Goal: Task Accomplishment & Management: Use online tool/utility

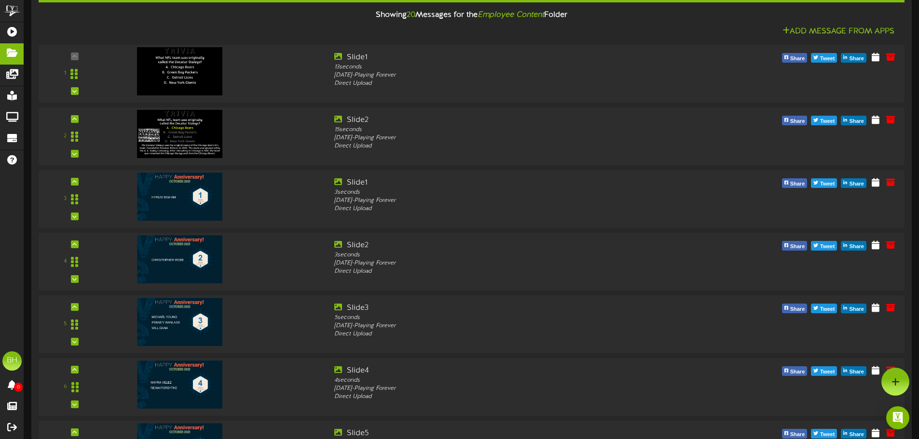
scroll to position [201, 0]
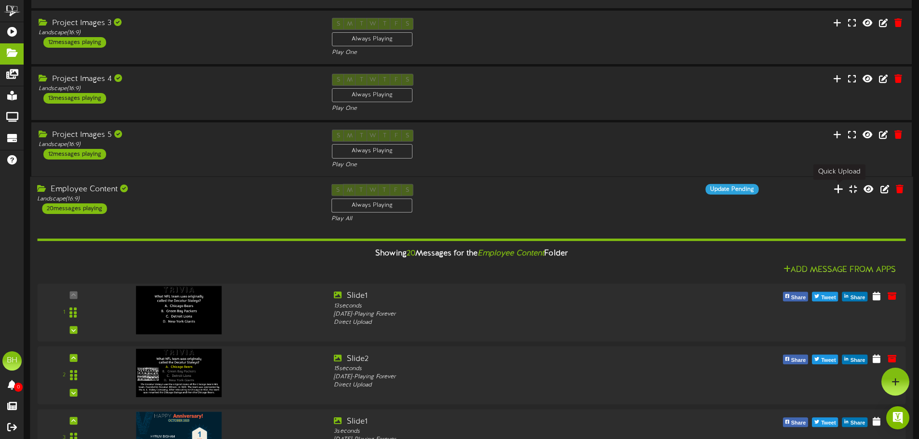
click at [838, 190] on icon at bounding box center [838, 188] width 10 height 11
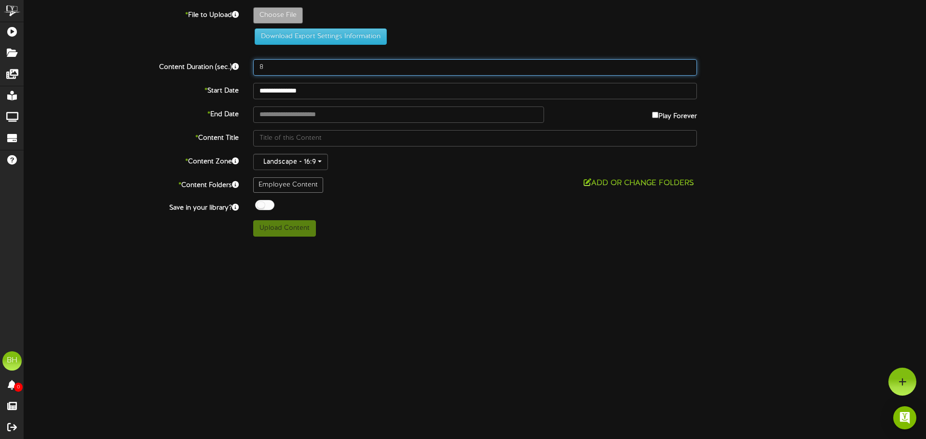
drag, startPoint x: 272, startPoint y: 65, endPoint x: 234, endPoint y: 76, distance: 39.2
click at [234, 76] on div "**********" at bounding box center [475, 122] width 902 height 230
drag, startPoint x: 273, startPoint y: 63, endPoint x: 246, endPoint y: 68, distance: 27.6
click at [246, 68] on div "20" at bounding box center [475, 67] width 458 height 16
type input "25"
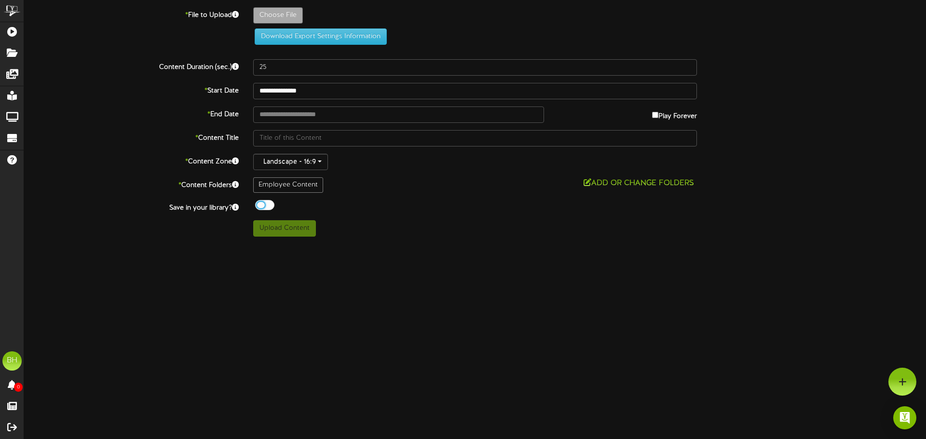
click at [263, 202] on div at bounding box center [264, 205] width 19 height 10
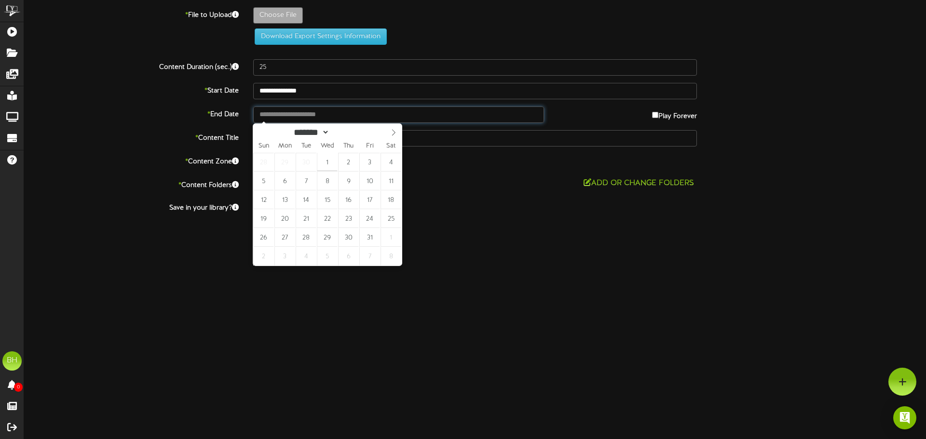
click at [329, 113] on input "text" at bounding box center [398, 115] width 291 height 16
type input "**********"
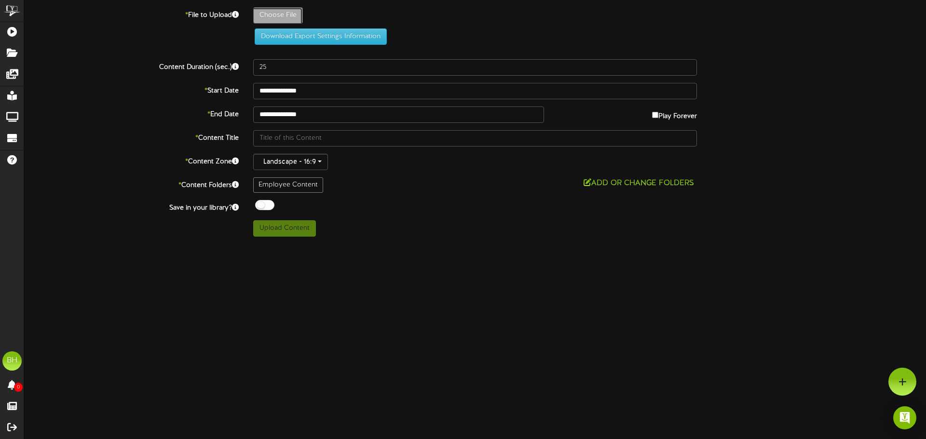
type input "**********"
type input "[DATE]_Making-Strides-Graphic"
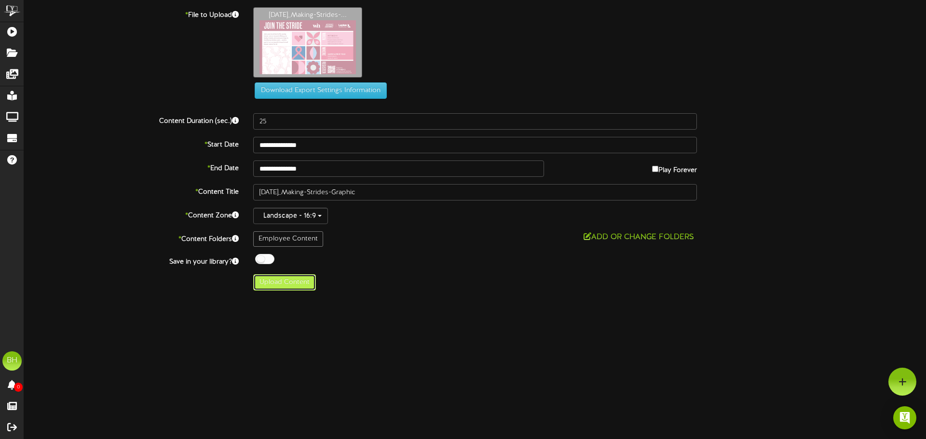
click at [279, 284] on button "Upload Content" at bounding box center [284, 282] width 63 height 16
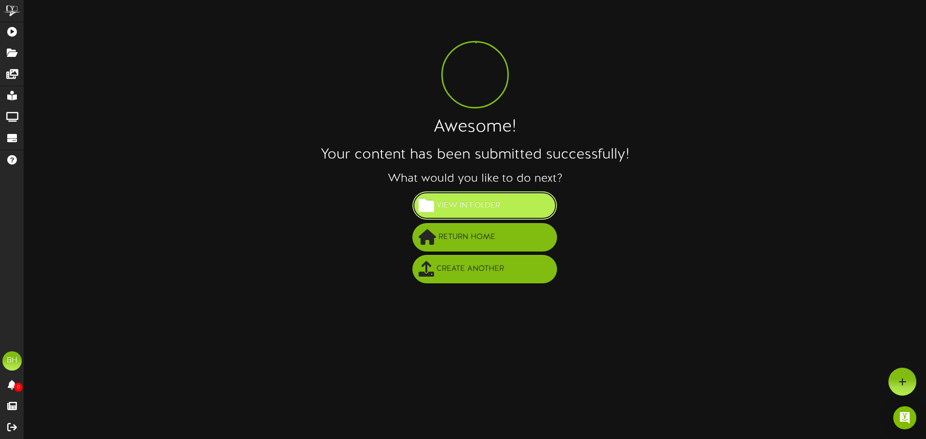
click at [466, 212] on span "View in Folder" at bounding box center [468, 206] width 68 height 16
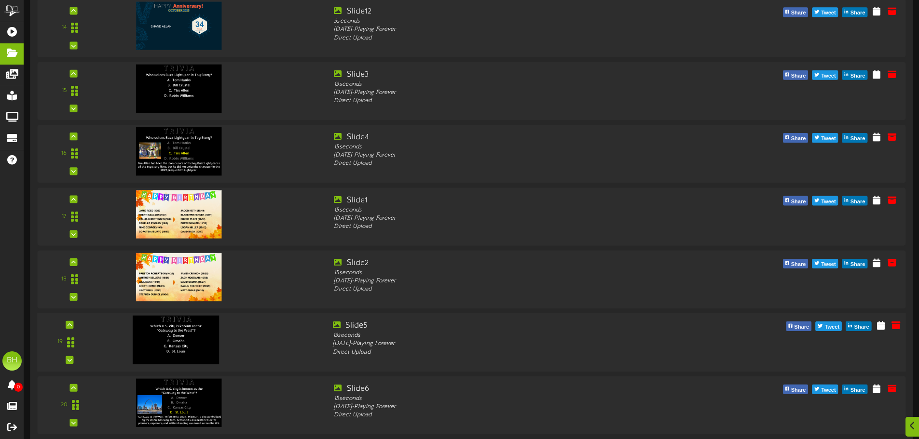
scroll to position [1036, 0]
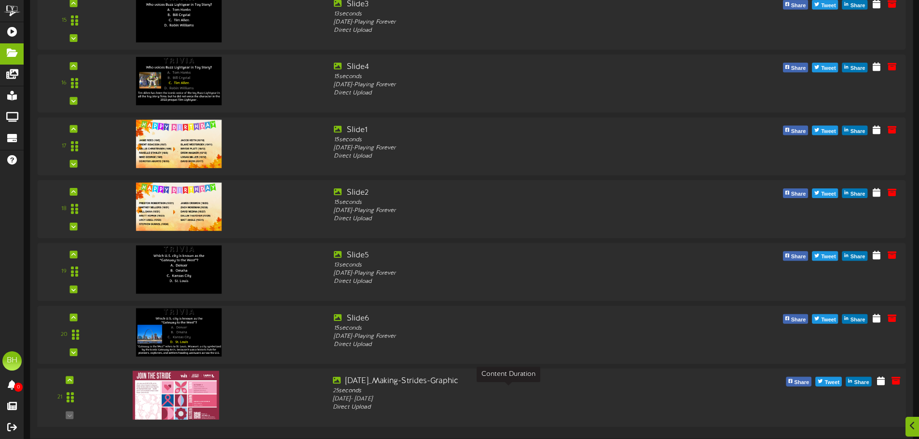
click at [431, 388] on div "25 seconds" at bounding box center [508, 391] width 351 height 8
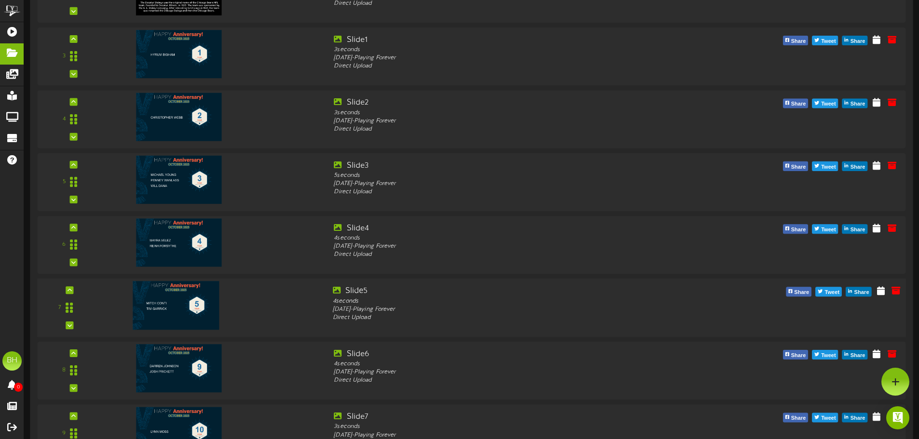
scroll to position [0, 0]
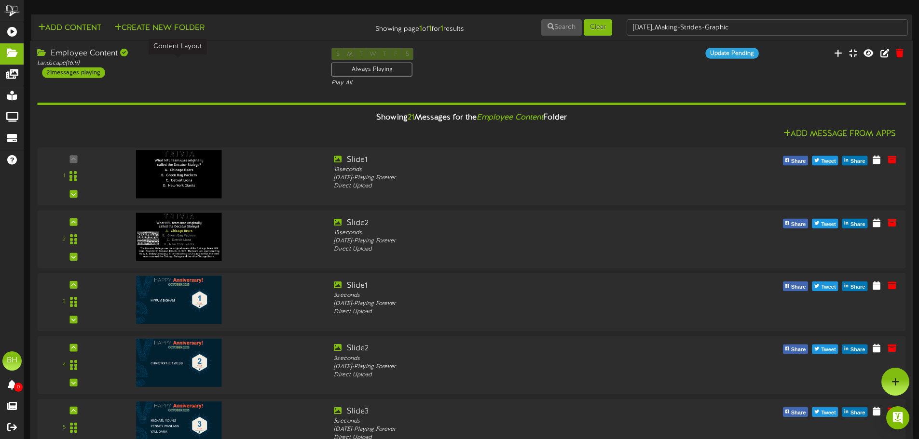
click at [235, 60] on div "Landscape ( 16:9 )" at bounding box center [177, 63] width 280 height 8
